Goal: Find specific page/section: Find specific page/section

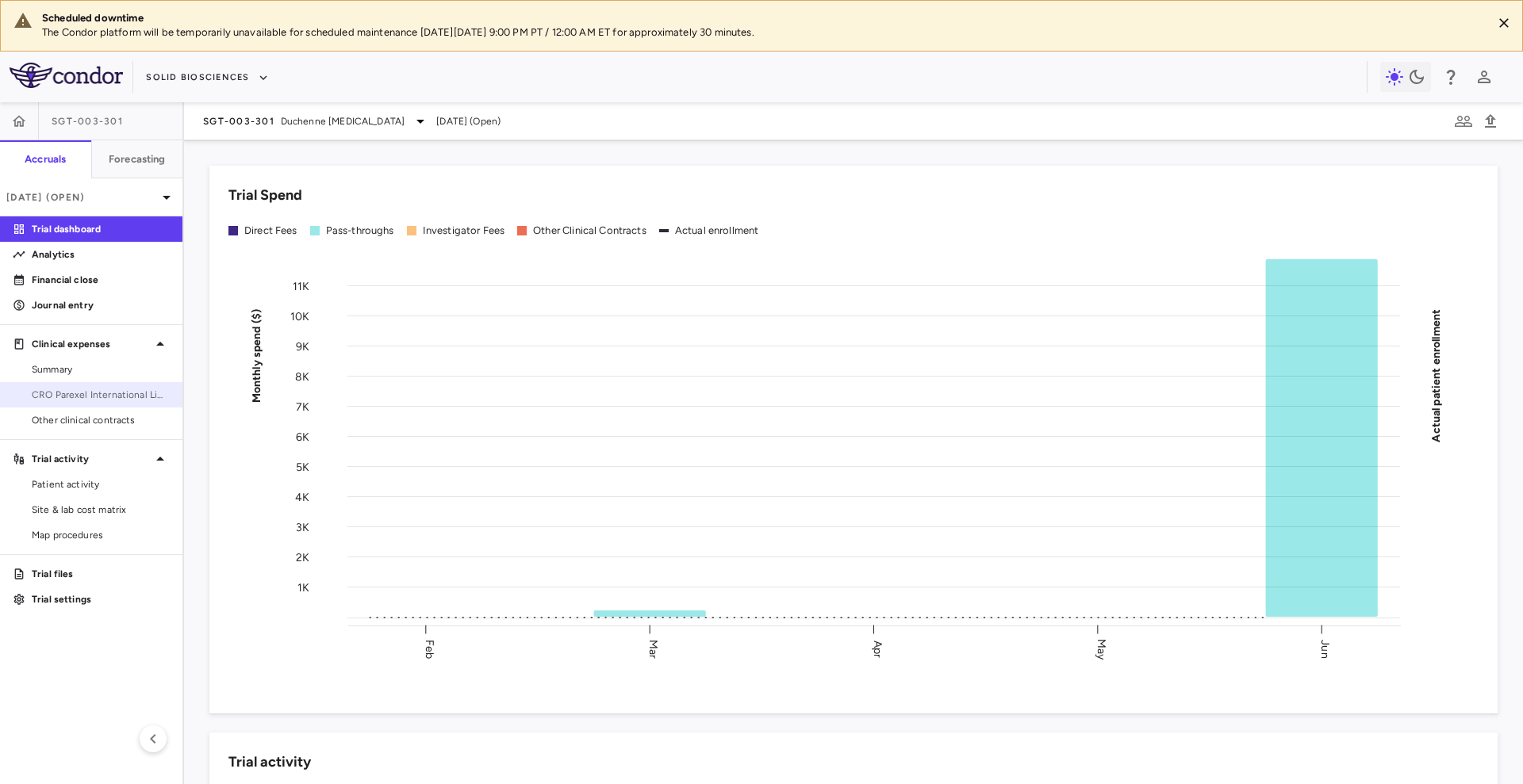
click at [112, 391] on span "CRO Parexel International Limited" at bounding box center [101, 394] width 138 height 14
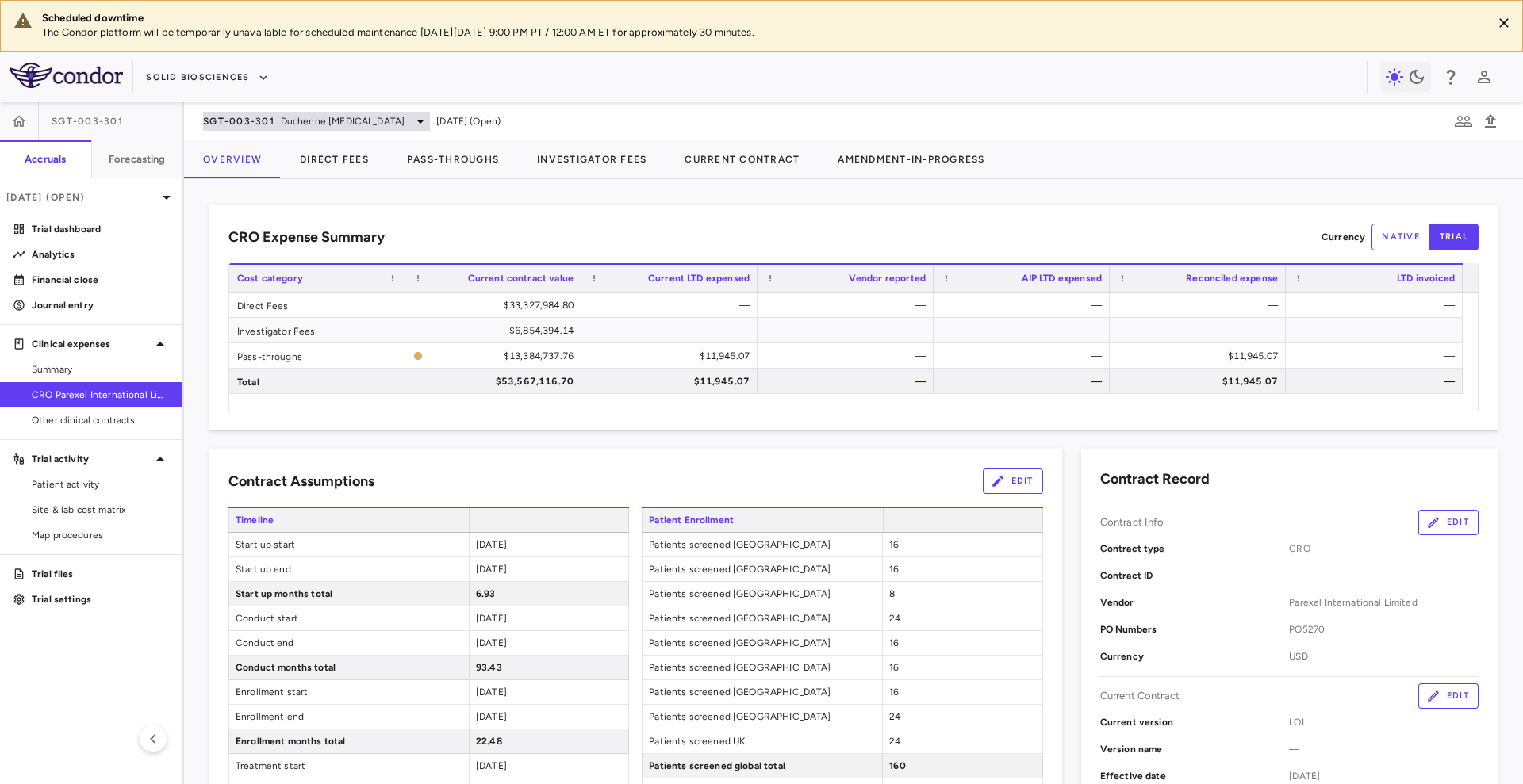
click at [276, 115] on div "SGT-003-301 Duchenne [MEDICAL_DATA]" at bounding box center [316, 121] width 227 height 19
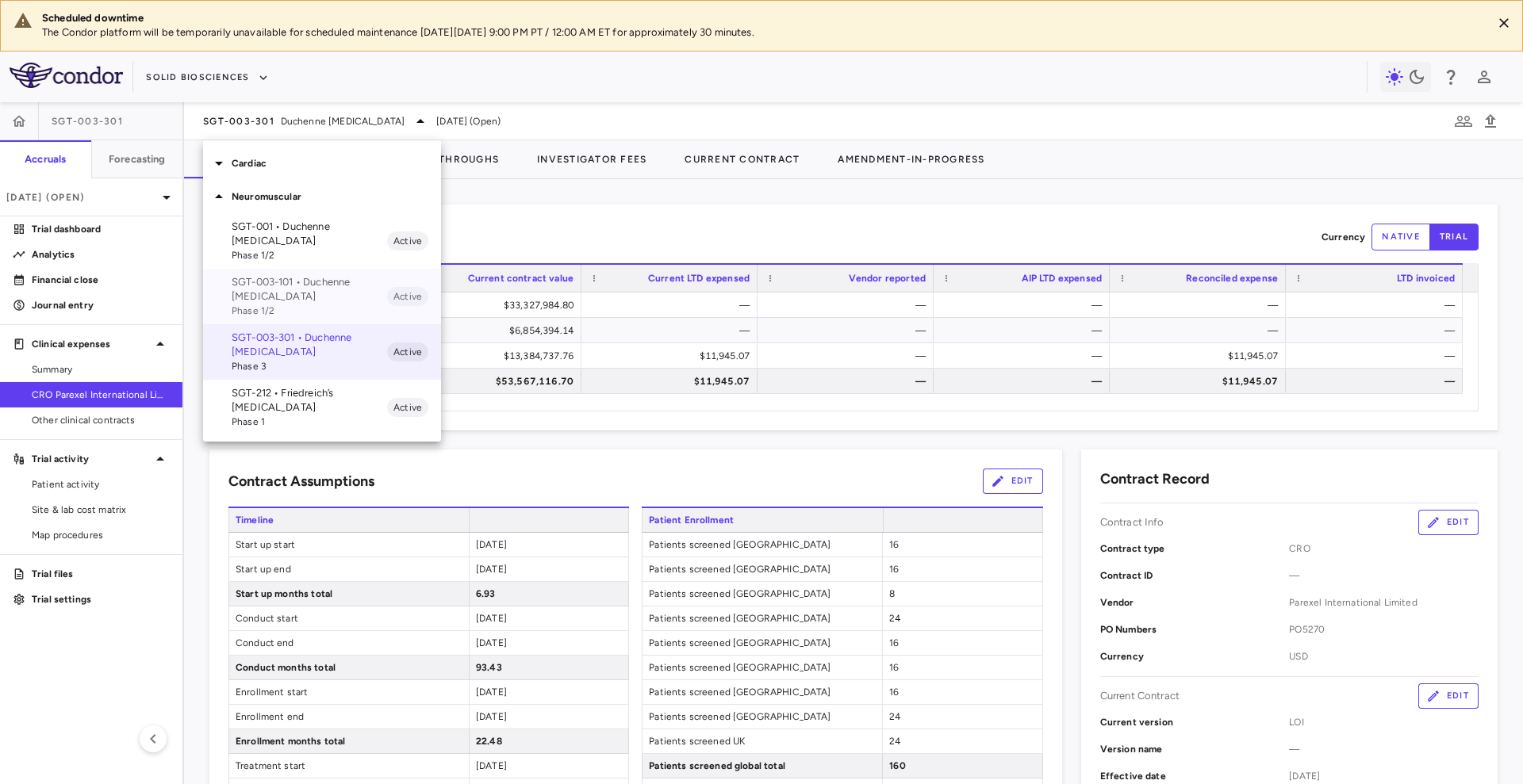
click at [348, 297] on p "SGT-003-101 • Duchenne [MEDICAL_DATA]" at bounding box center [309, 289] width 155 height 28
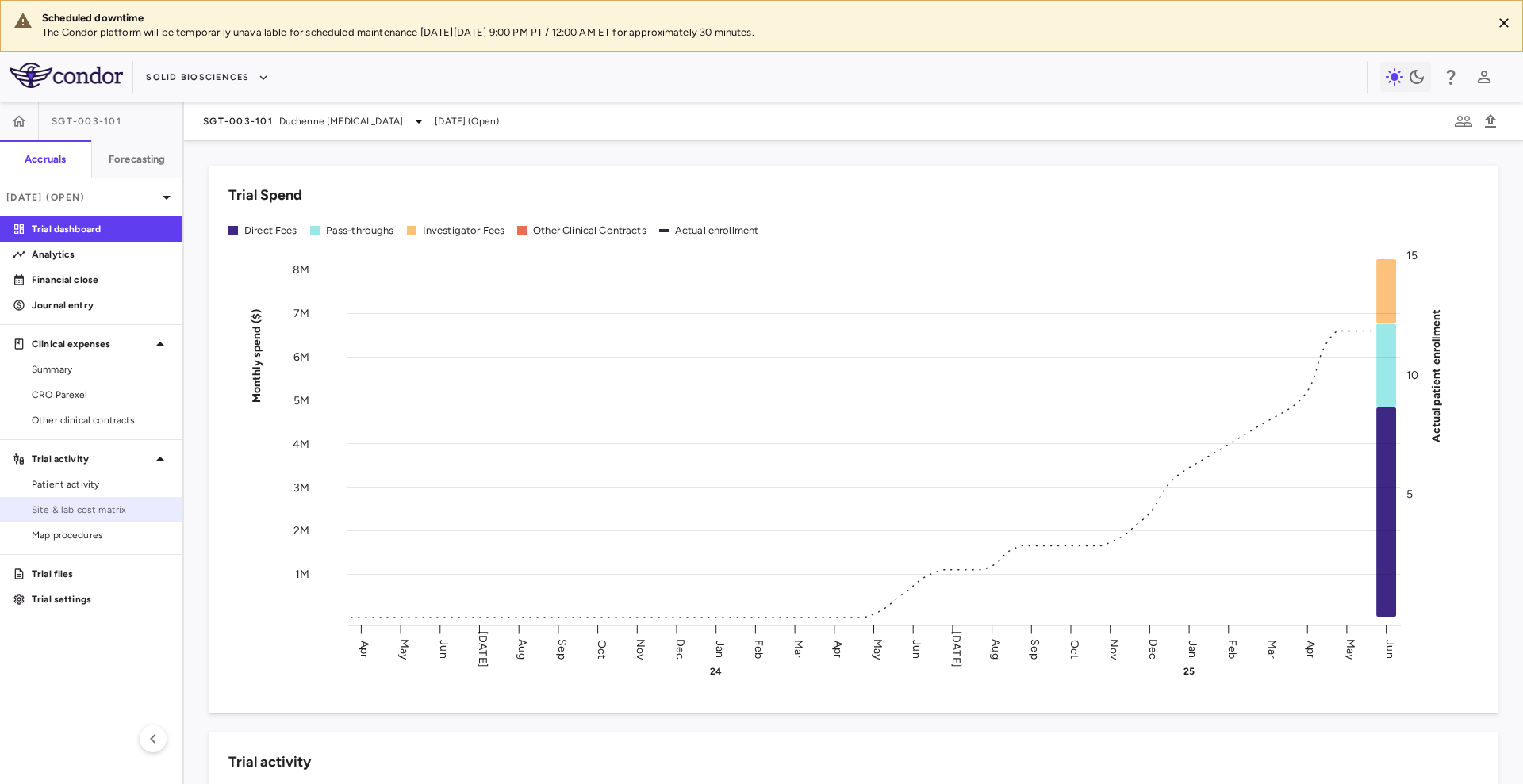
click at [102, 509] on span "Site & lab cost matrix" at bounding box center [101, 509] width 138 height 14
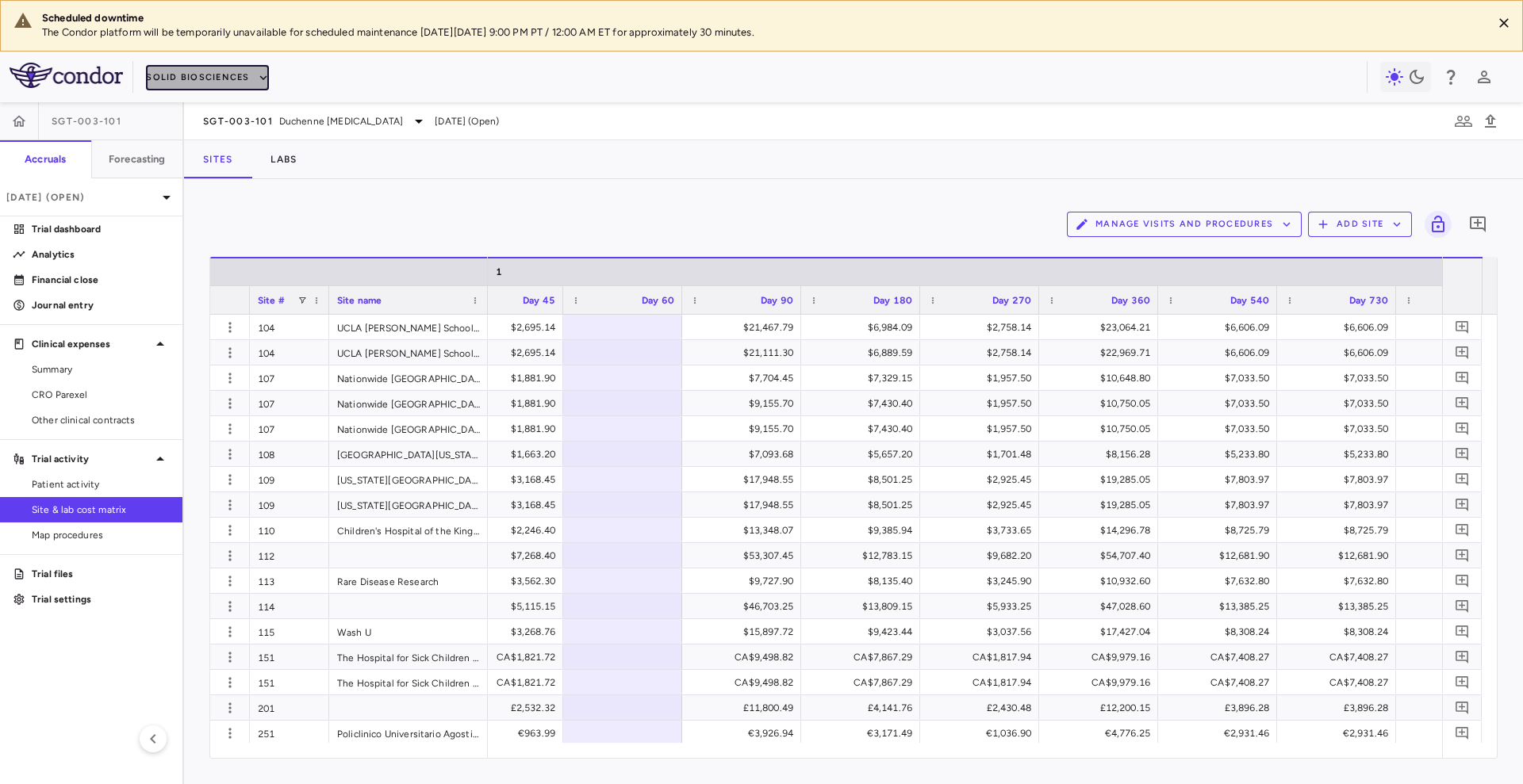
click at [226, 75] on button "Solid Biosciences" at bounding box center [207, 77] width 122 height 25
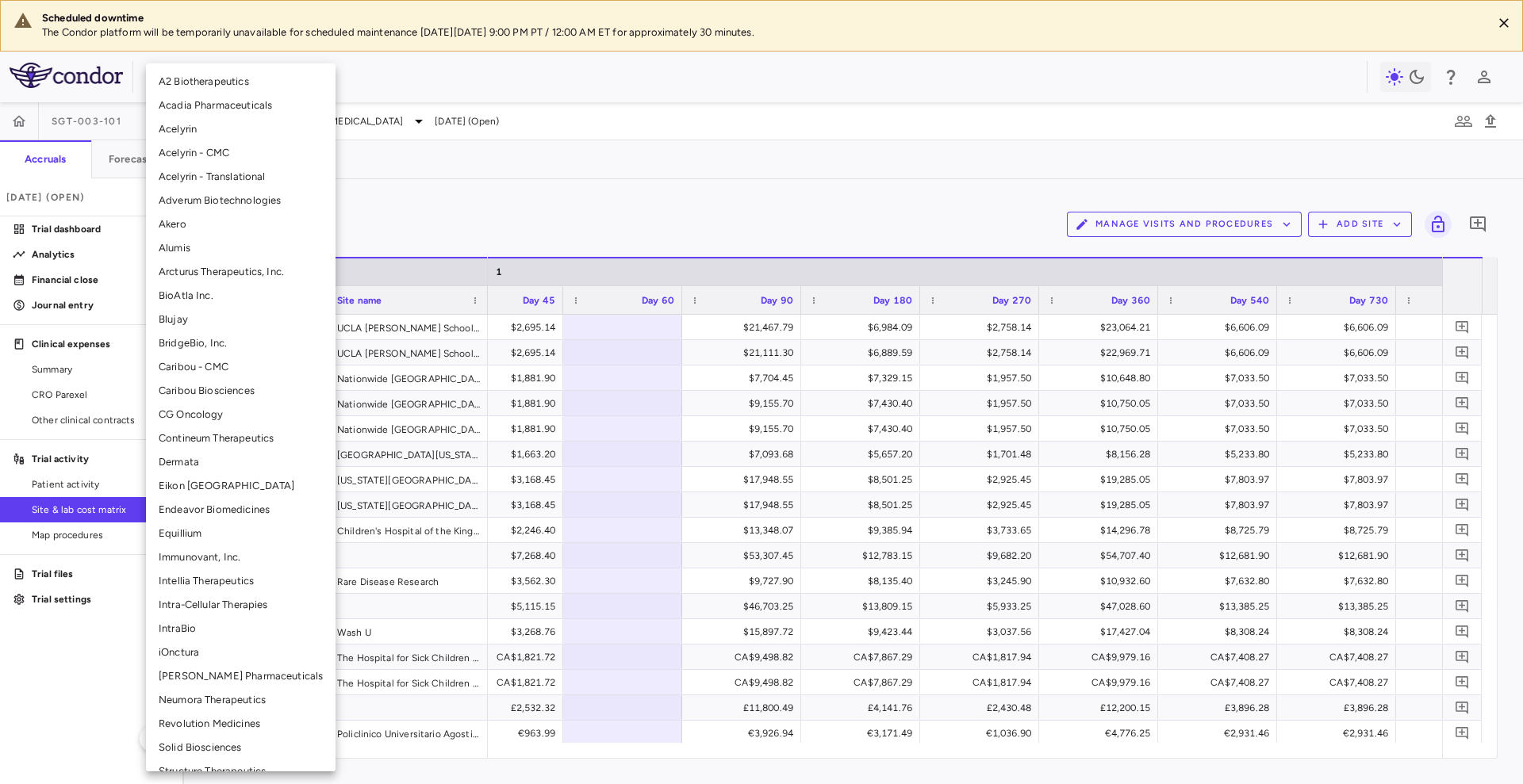
click at [202, 311] on li "Blujay" at bounding box center [240, 319] width 189 height 24
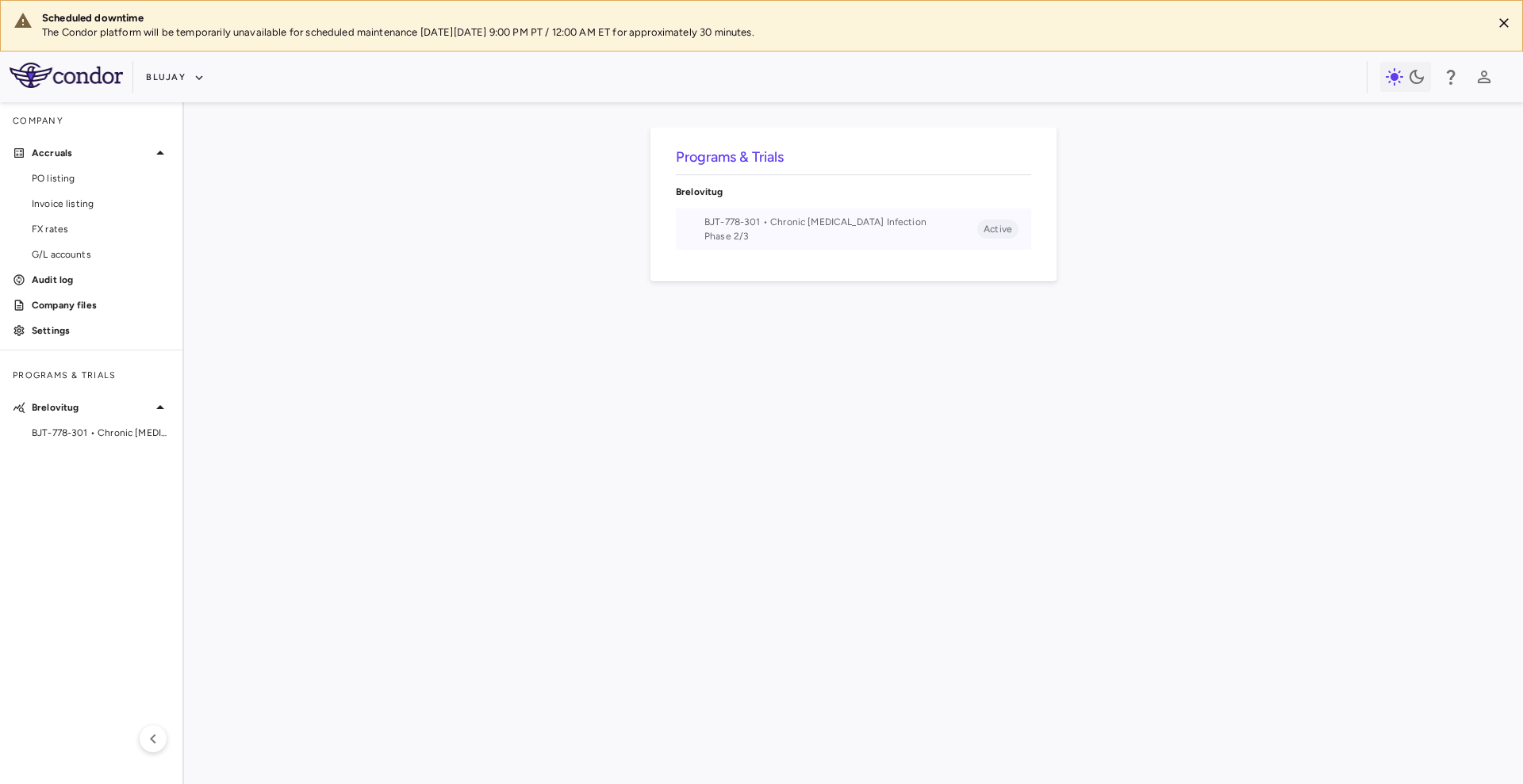
click at [743, 224] on span "BJT-778-301 • Chronic [MEDICAL_DATA] Infection" at bounding box center [841, 221] width 273 height 14
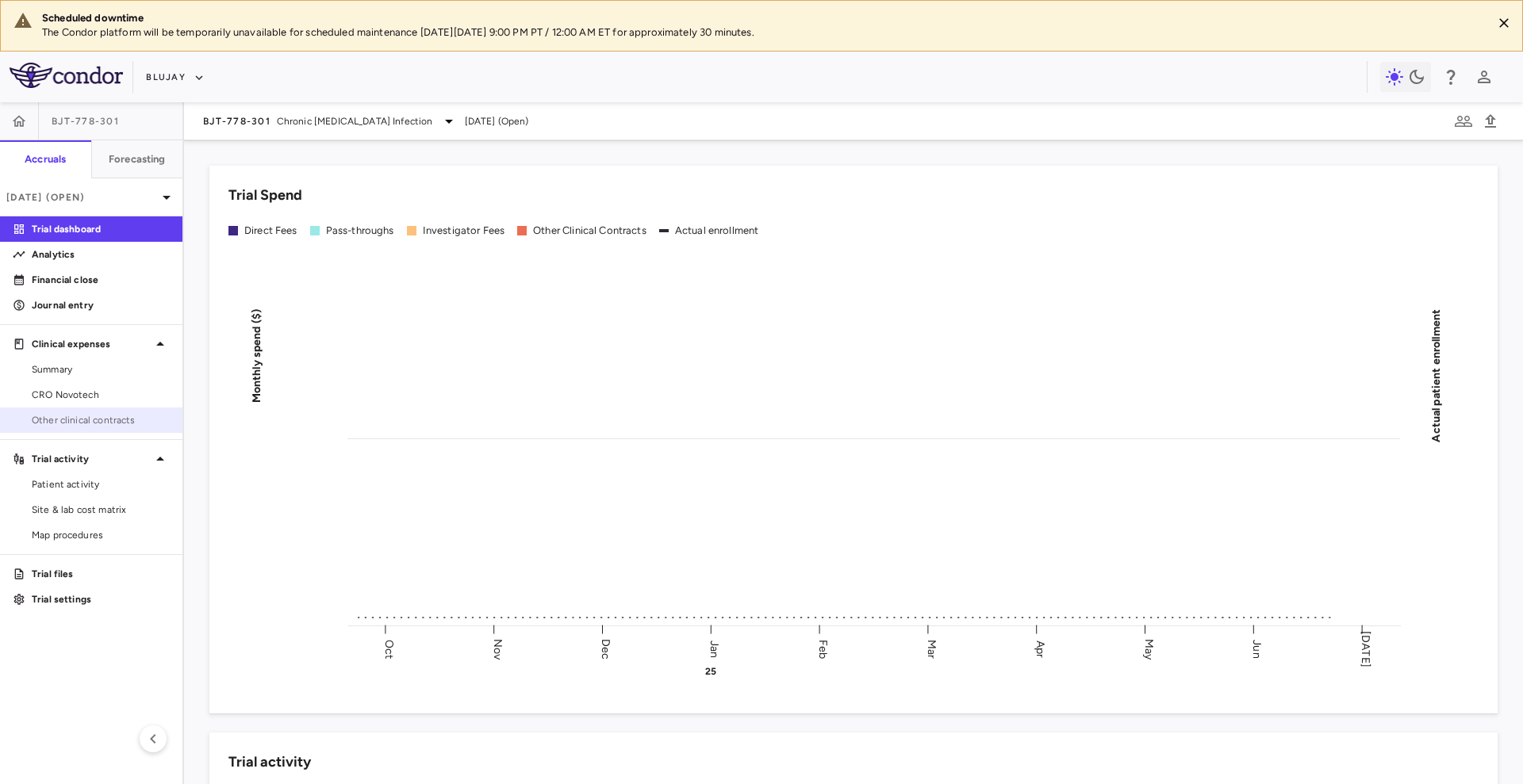
click at [97, 416] on span "Other clinical contracts" at bounding box center [101, 420] width 138 height 14
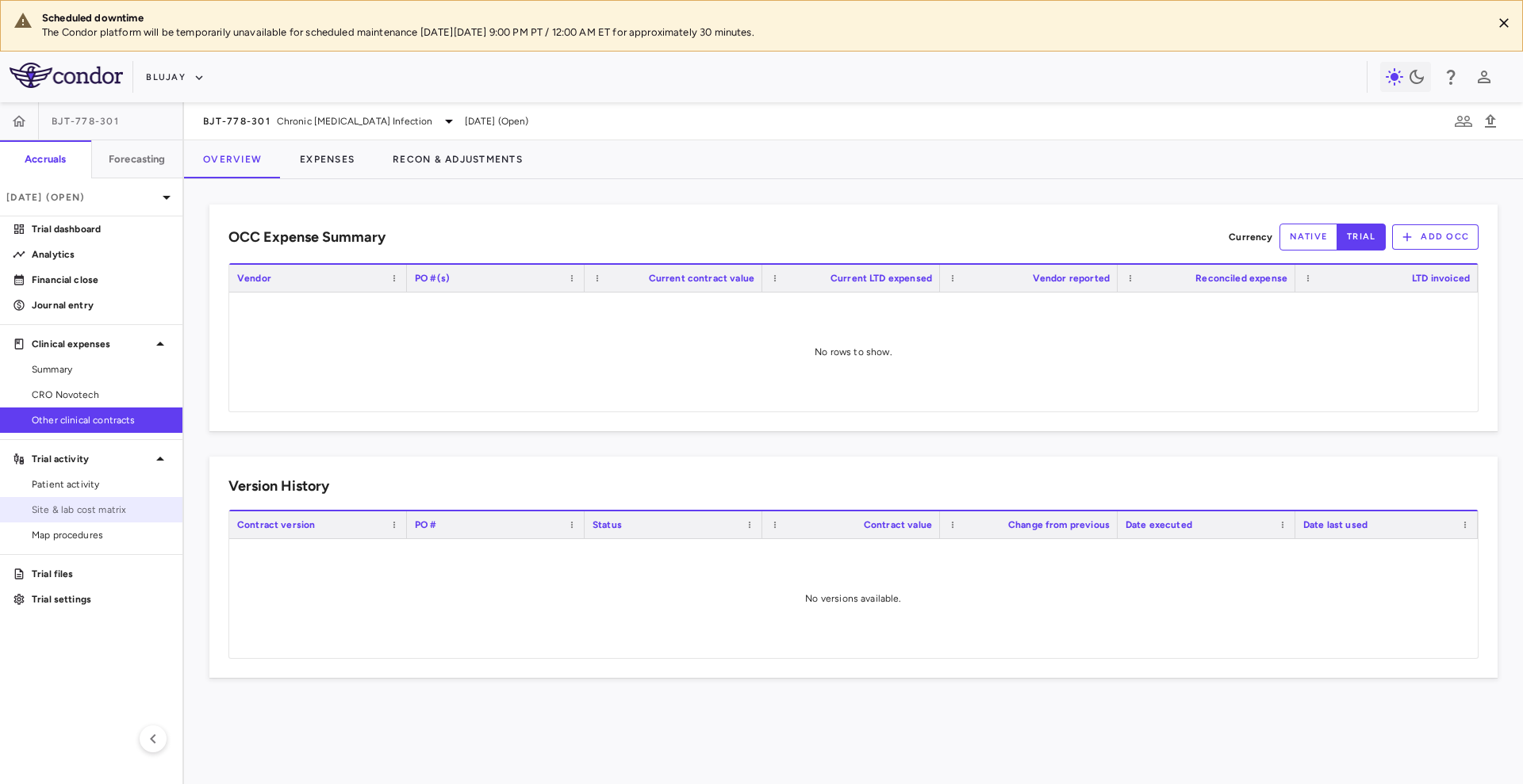
click at [98, 507] on span "Site & lab cost matrix" at bounding box center [101, 509] width 138 height 14
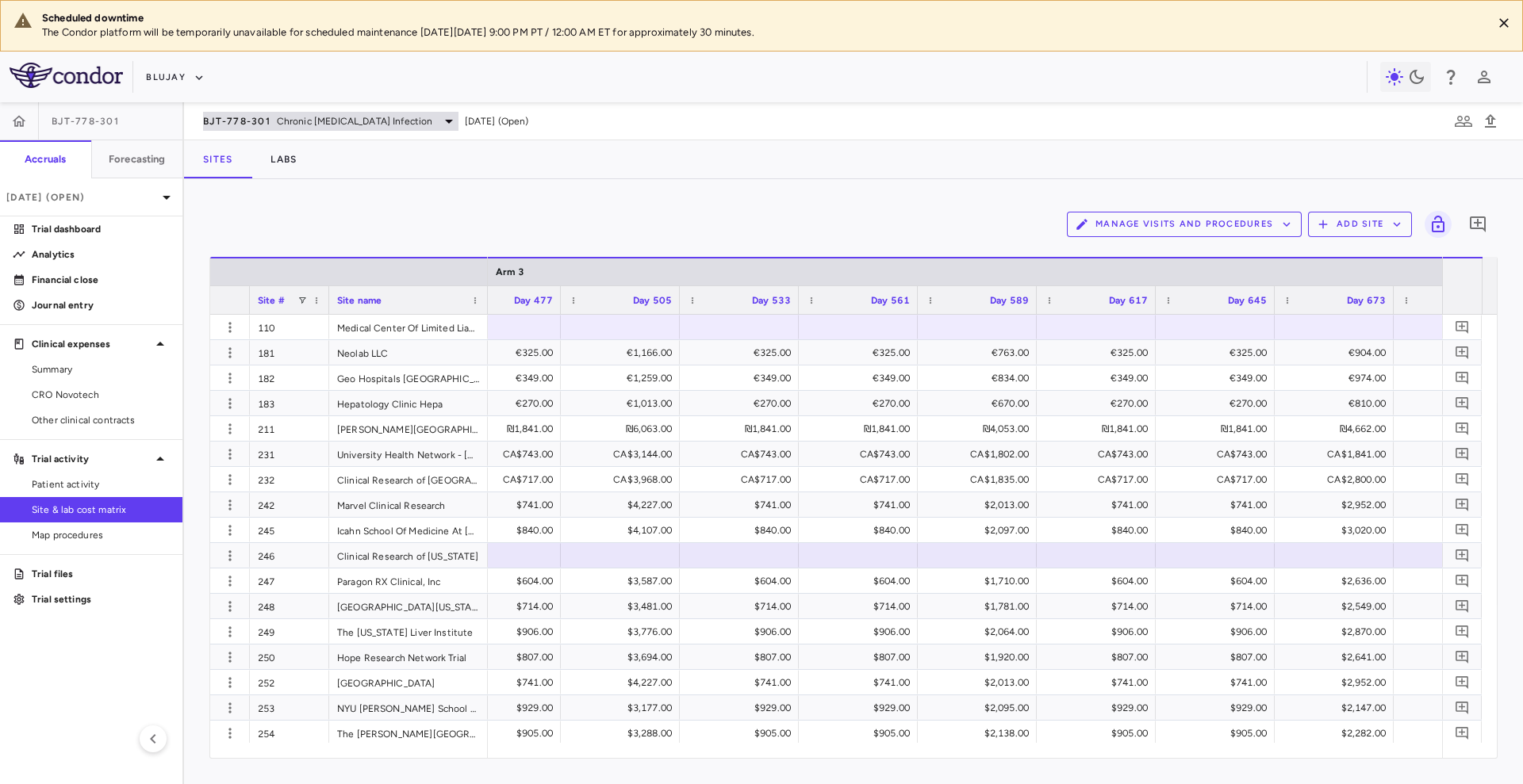
click at [368, 120] on span "Chronic Hepatitis Delta Infection" at bounding box center [355, 120] width 156 height 14
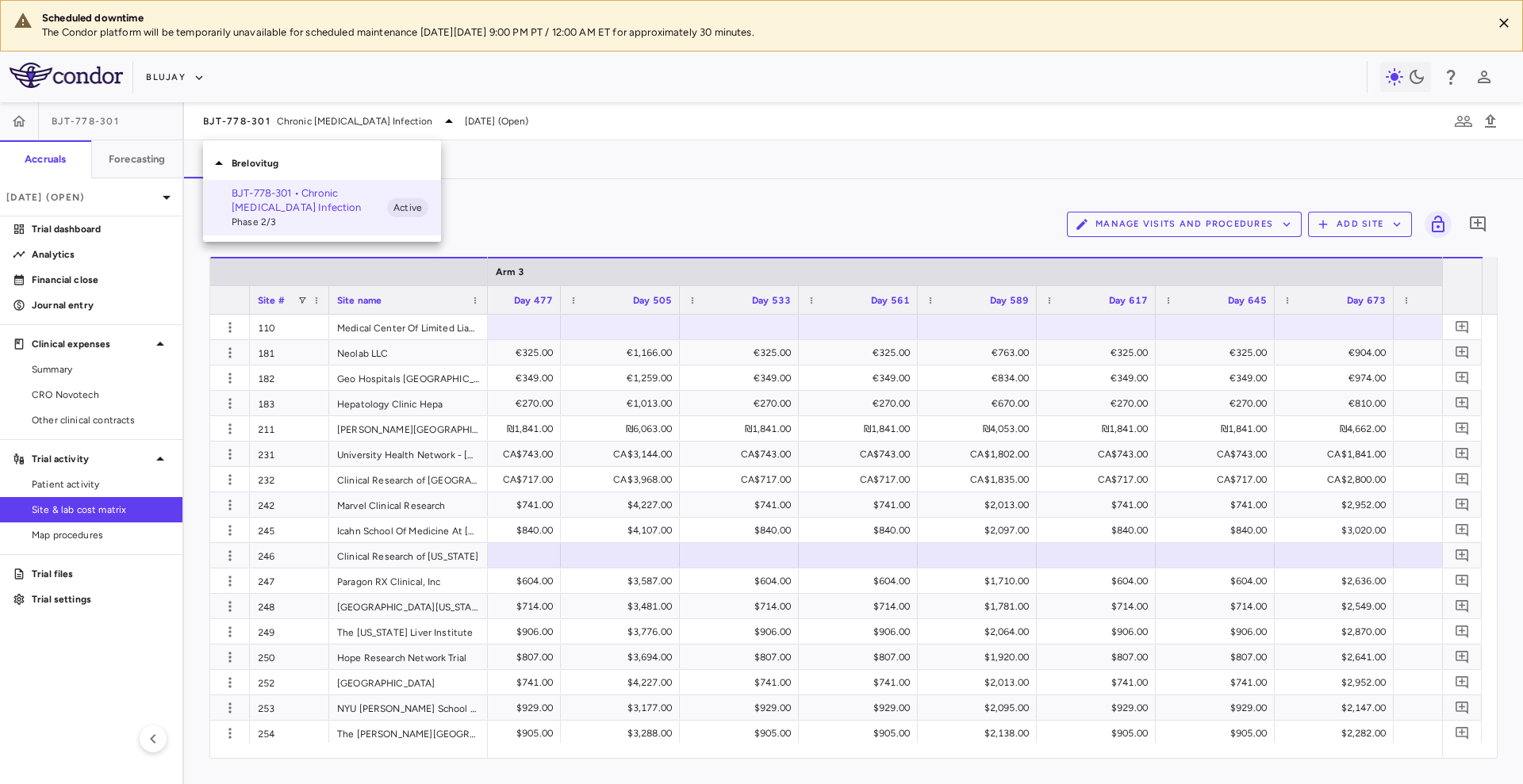
click at [164, 77] on div at bounding box center [762, 392] width 1523 height 784
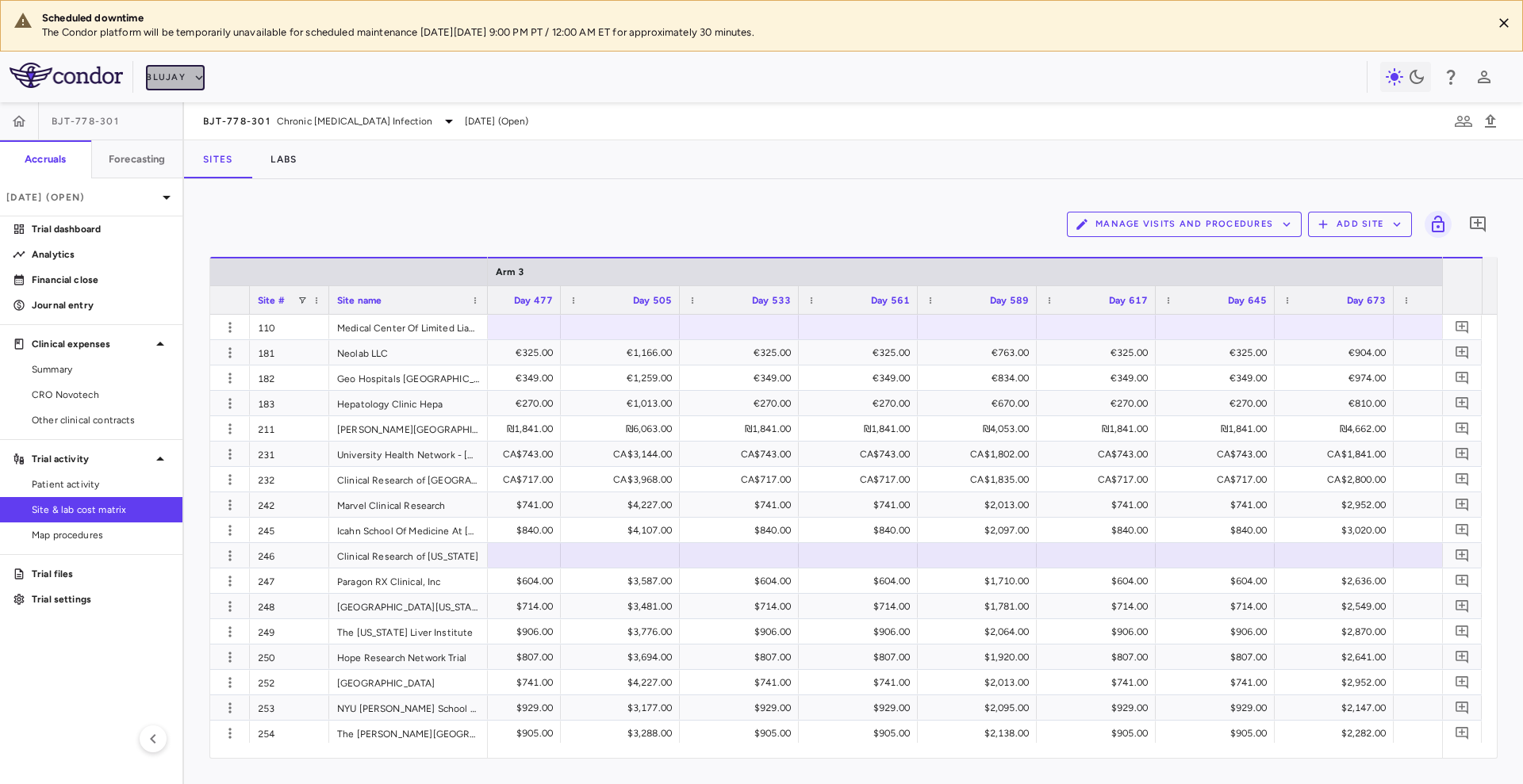
click at [181, 75] on button "Blujay" at bounding box center [175, 77] width 58 height 25
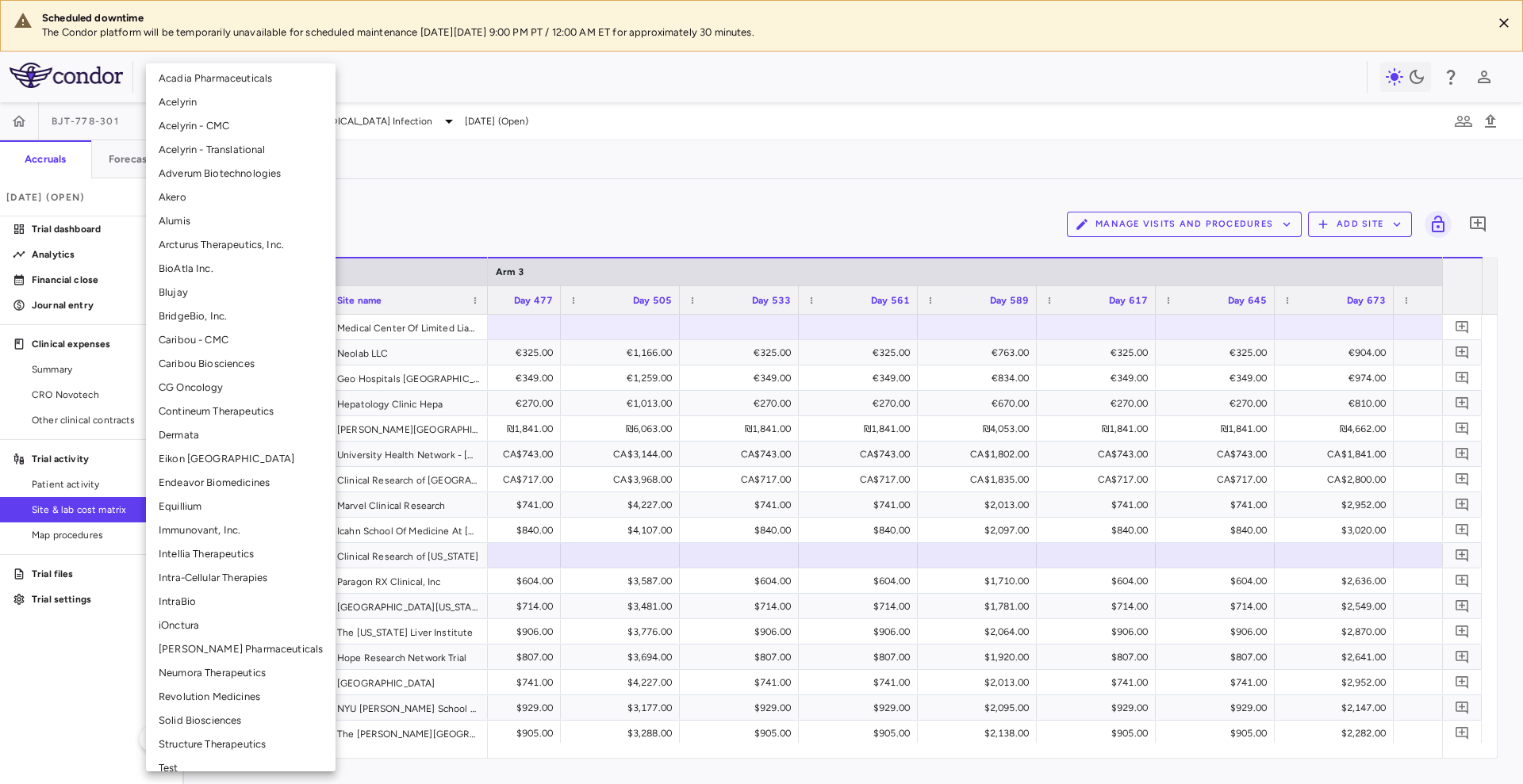
click at [199, 718] on li "Solid Biosciences" at bounding box center [240, 720] width 189 height 24
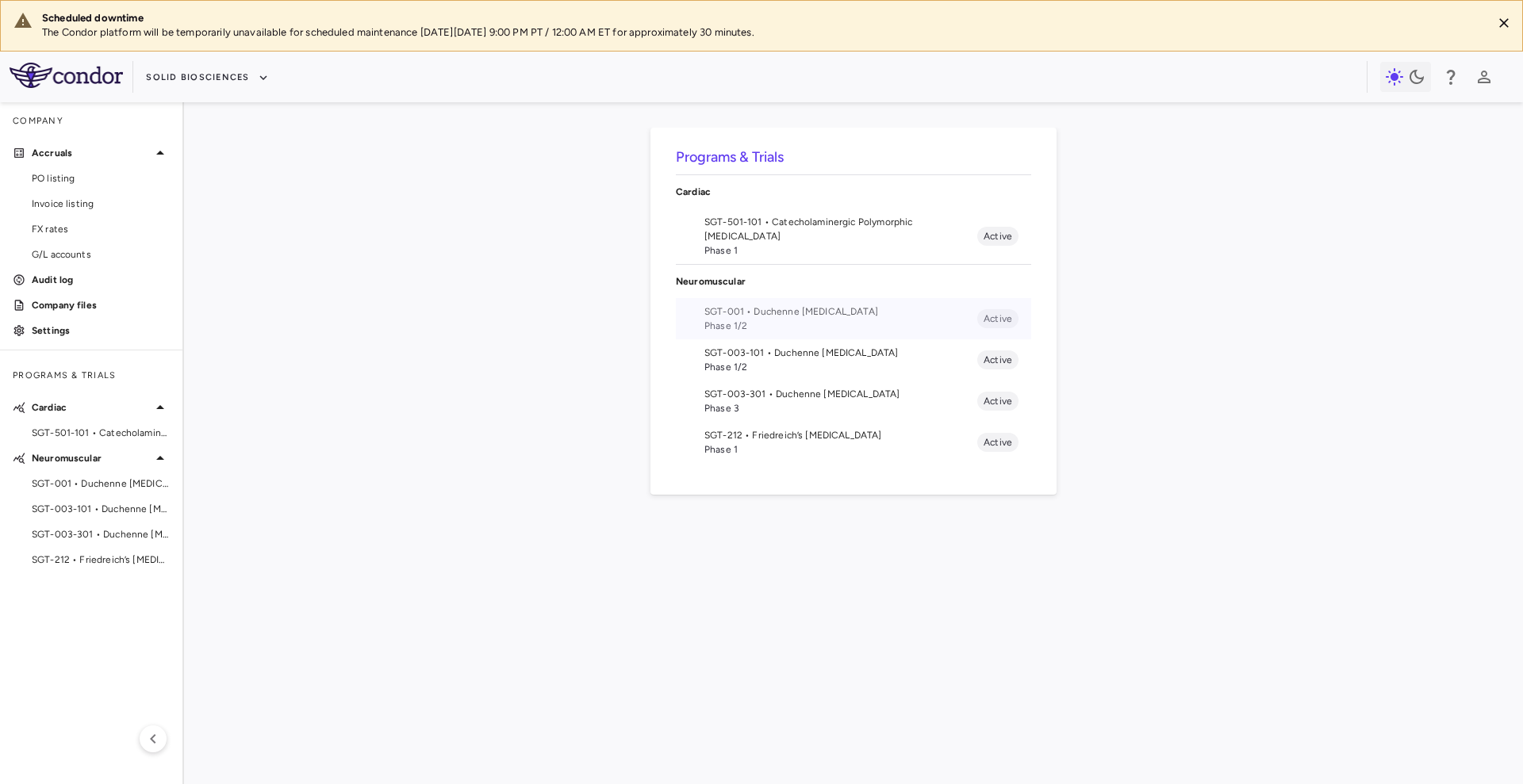
click at [818, 325] on span "Phase 1/2" at bounding box center [841, 326] width 273 height 14
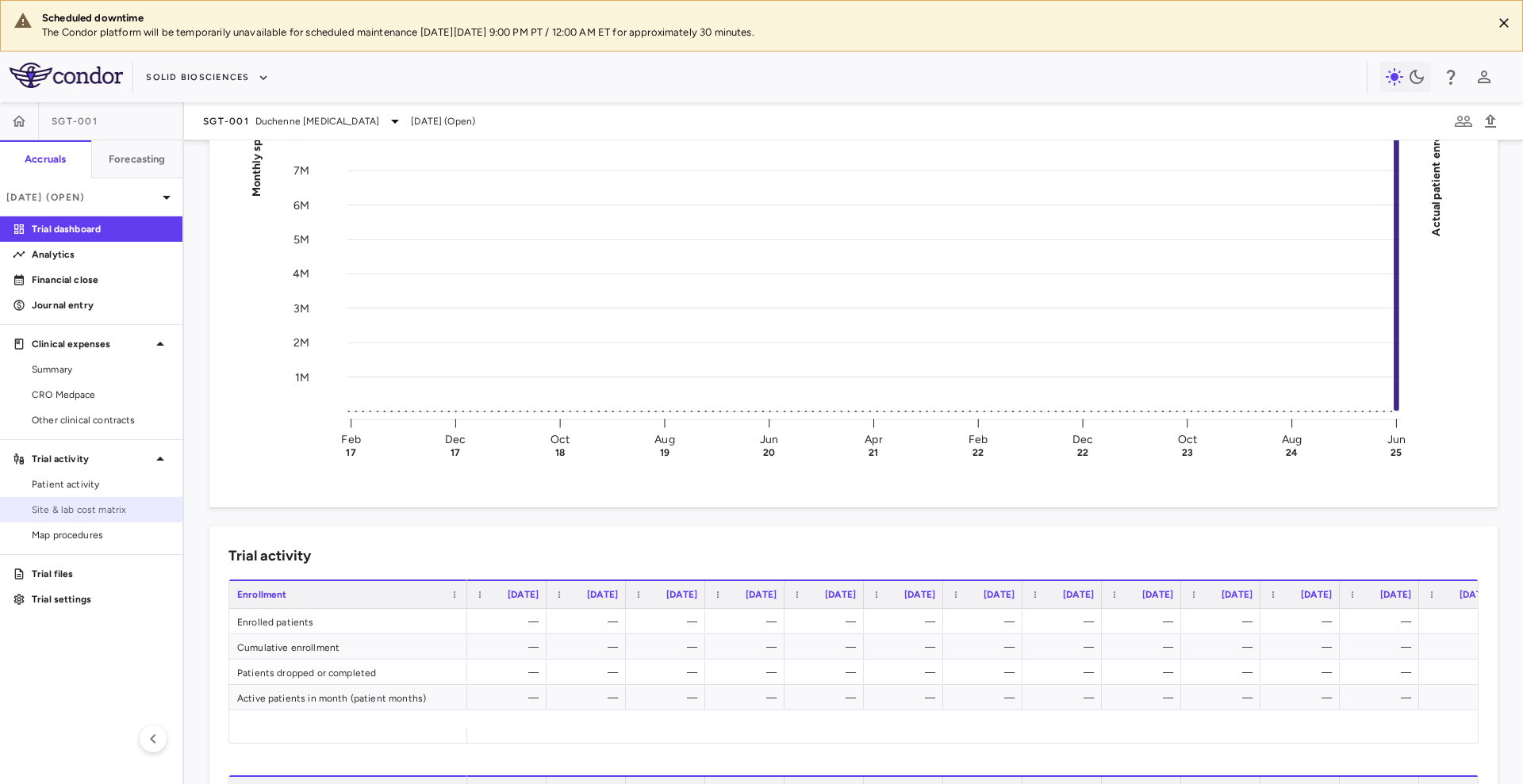
click at [150, 505] on span "Site & lab cost matrix" at bounding box center [101, 509] width 138 height 14
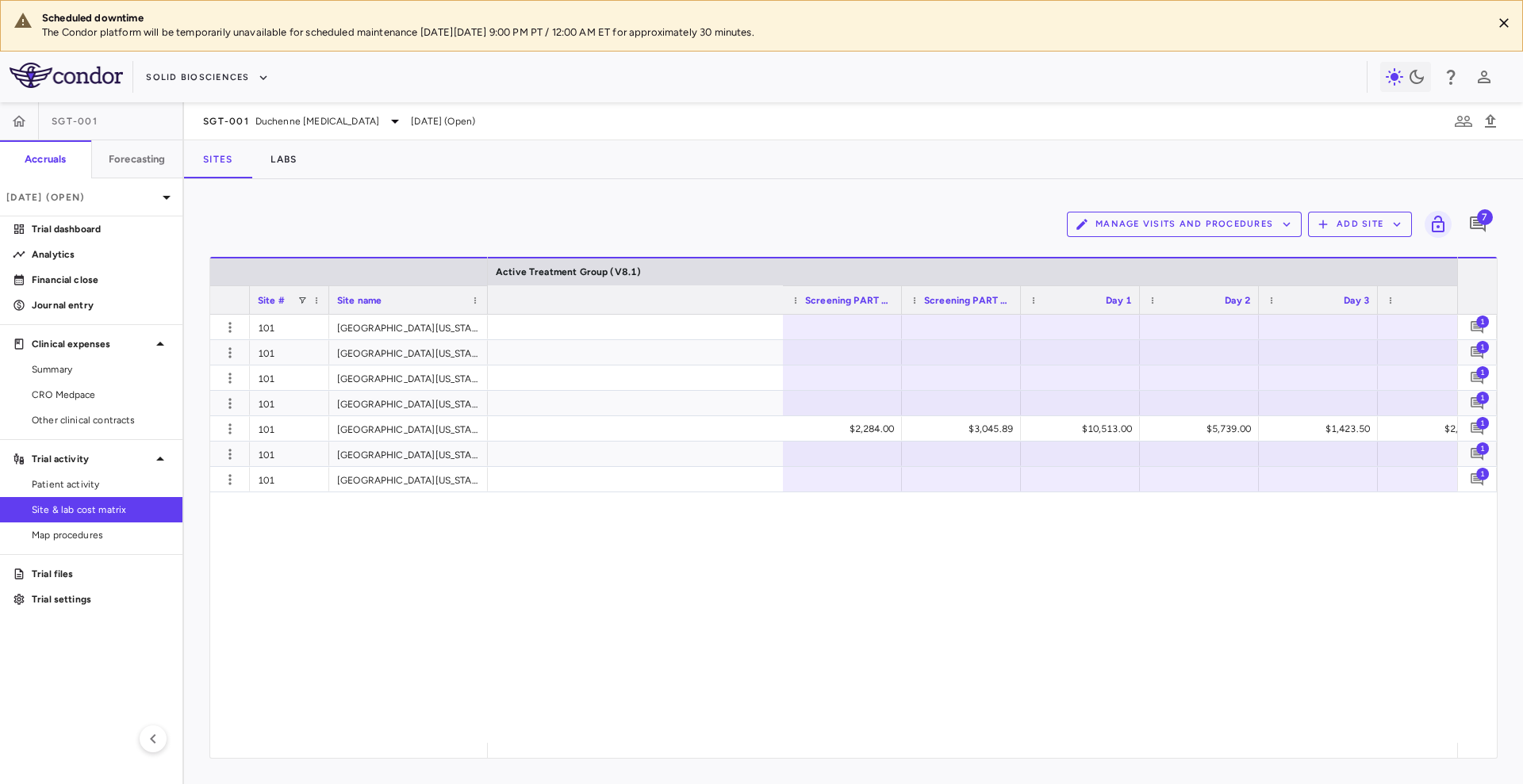
scroll to position [0, 16960]
